Goal: Task Accomplishment & Management: Complete application form

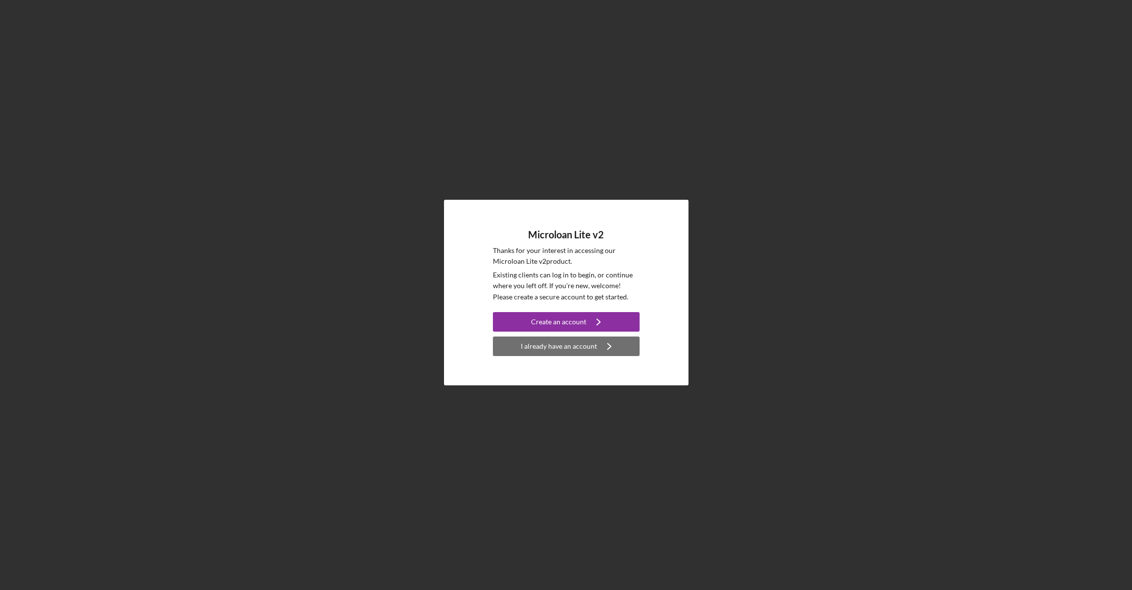
click at [598, 348] on icon "Icon/Navigate" at bounding box center [609, 346] width 24 height 24
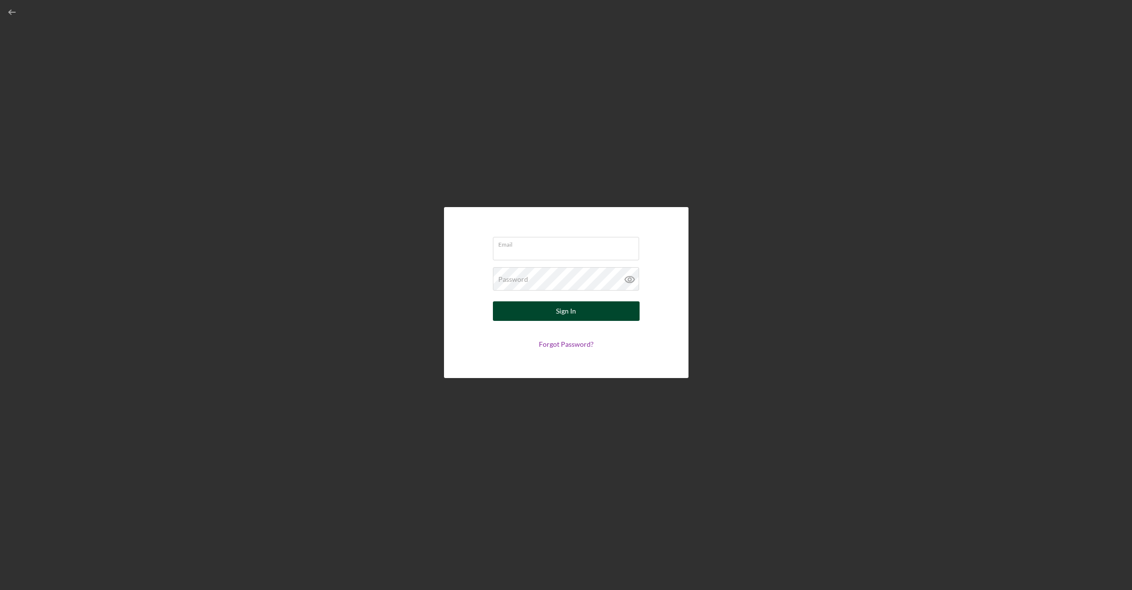
type input "[PERSON_NAME][EMAIL_ADDRESS][DOMAIN_NAME]"
click at [536, 311] on button "Sign In" at bounding box center [566, 312] width 147 height 20
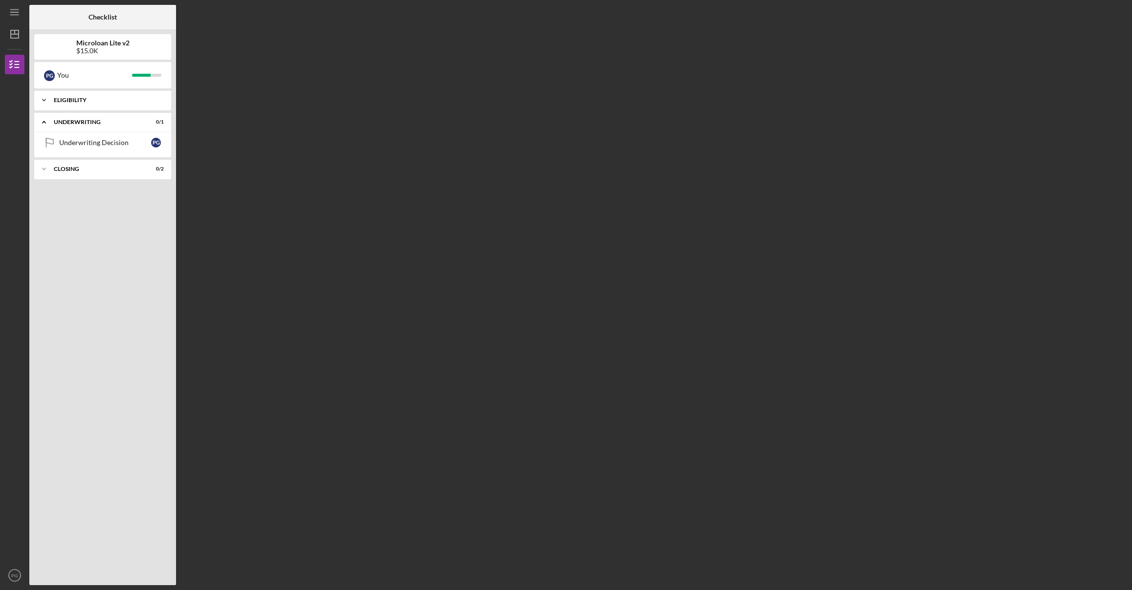
click at [70, 97] on div "Eligibility" at bounding box center [106, 100] width 105 height 6
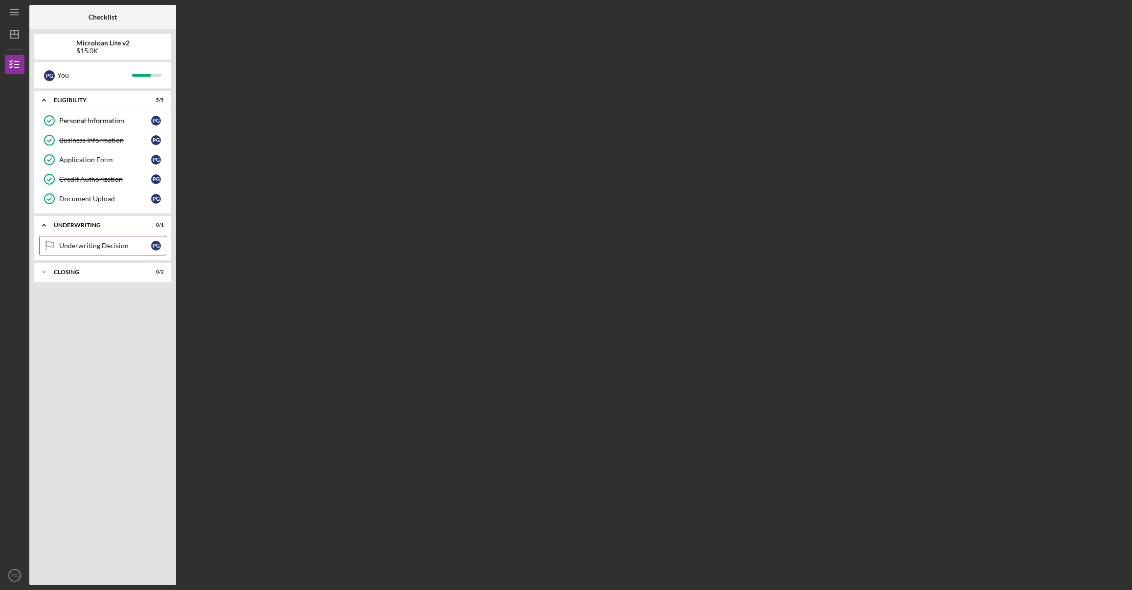
click at [91, 251] on link "Underwriting Decision Underwriting Decision P G" at bounding box center [102, 246] width 127 height 20
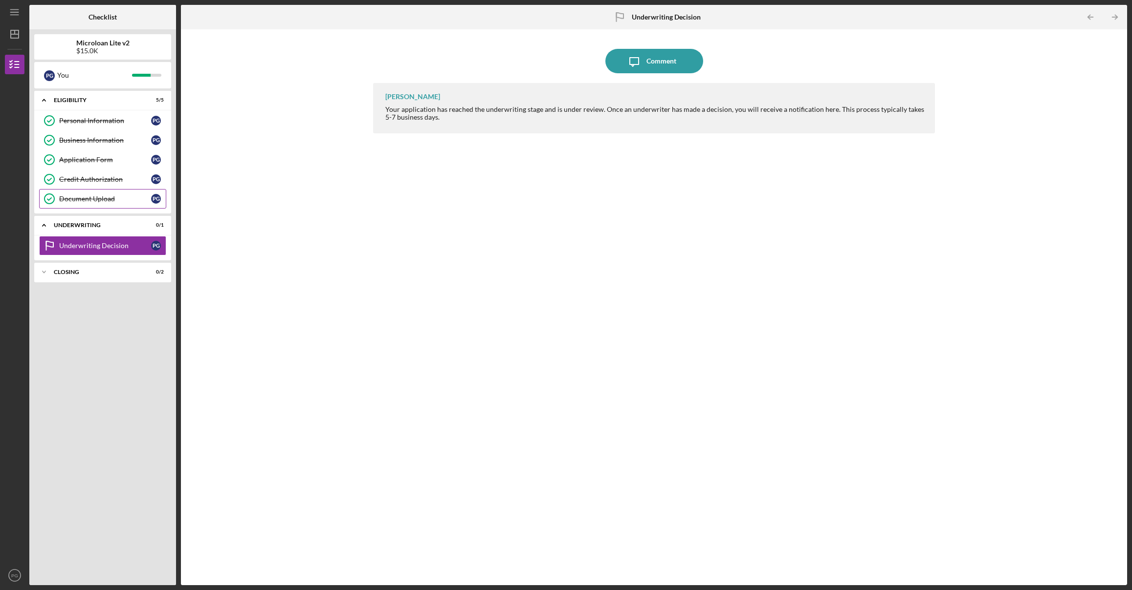
click at [91, 194] on link "Document Upload Document Upload P G" at bounding box center [102, 199] width 127 height 20
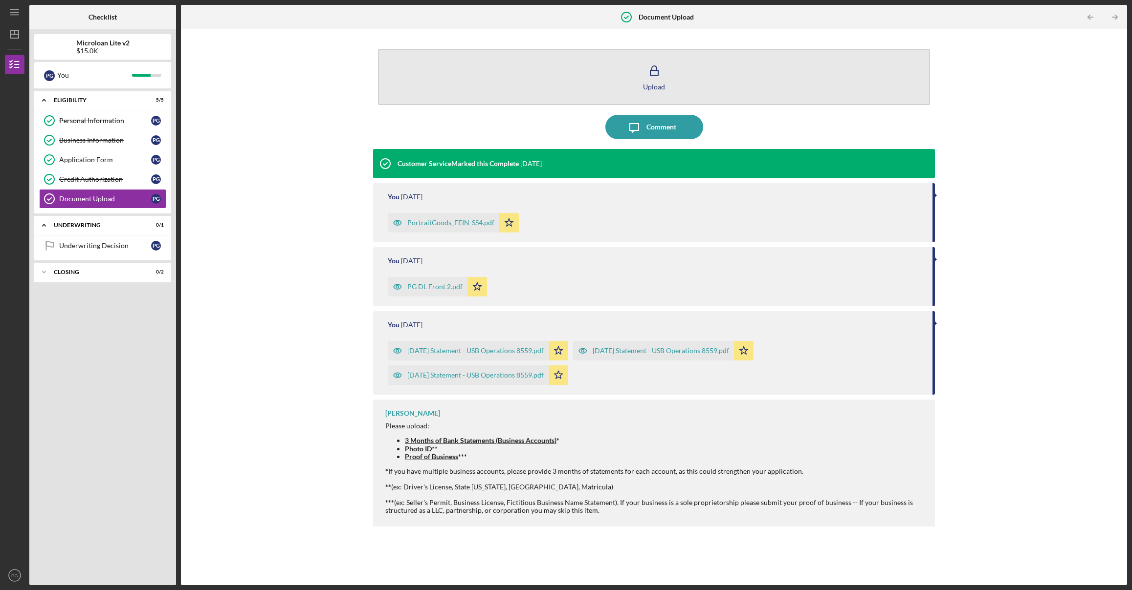
click at [653, 77] on icon "button" at bounding box center [654, 71] width 24 height 24
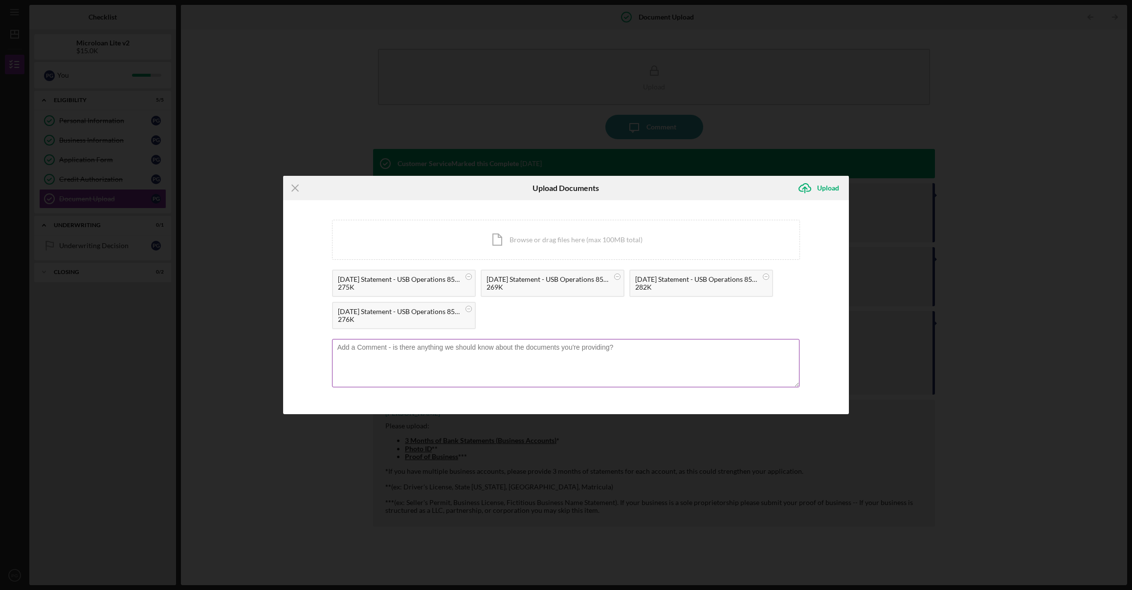
click at [472, 351] on textarea at bounding box center [566, 363] width 468 height 48
type textarea "Additional statements requested by [PERSON_NAME]. Thank you."
click at [823, 196] on div "Upload" at bounding box center [828, 188] width 22 height 20
